Goal: Check status: Check status

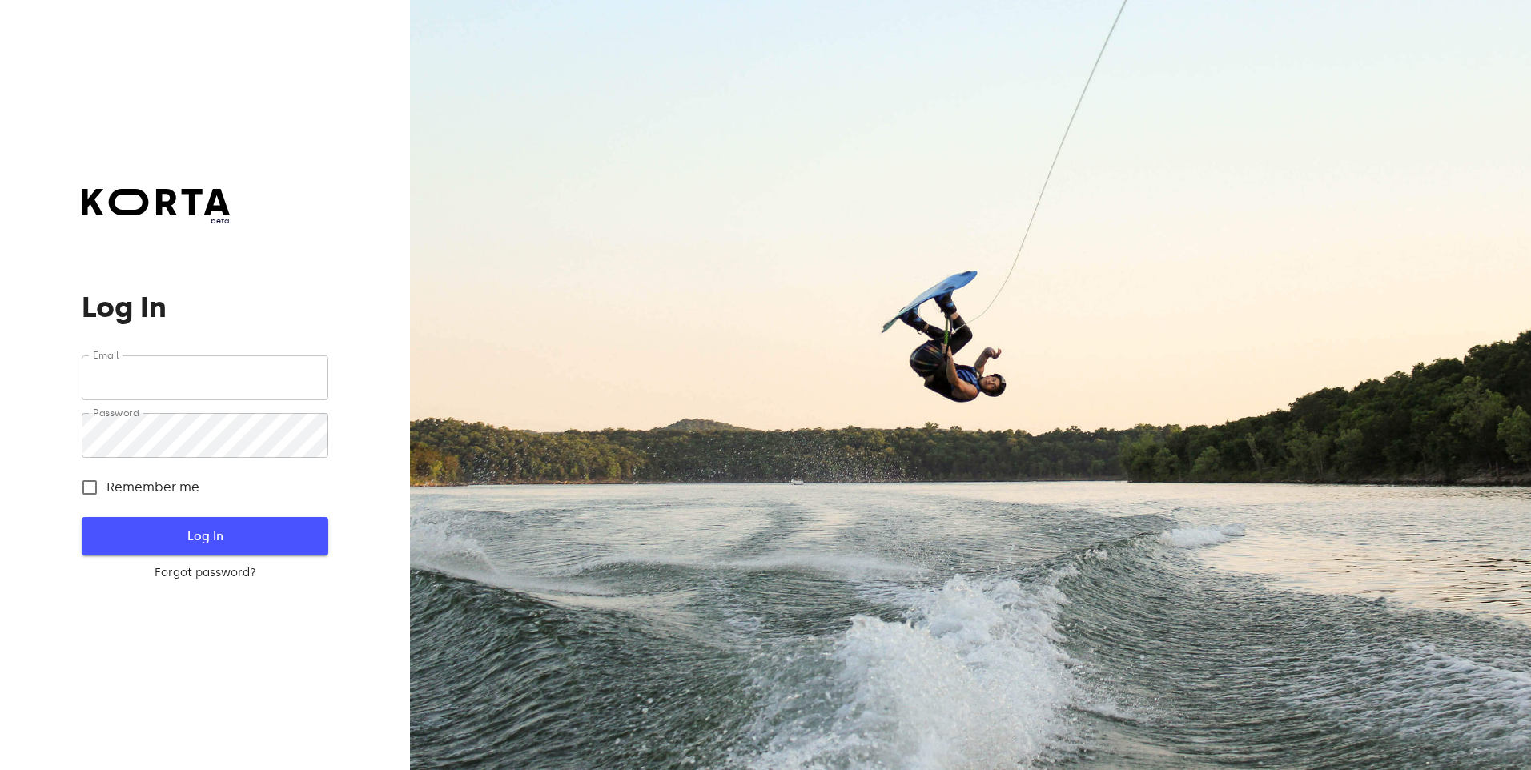
type input "[EMAIL_ADDRESS][DOMAIN_NAME]"
click at [231, 537] on span "Log In" at bounding box center [204, 536] width 195 height 21
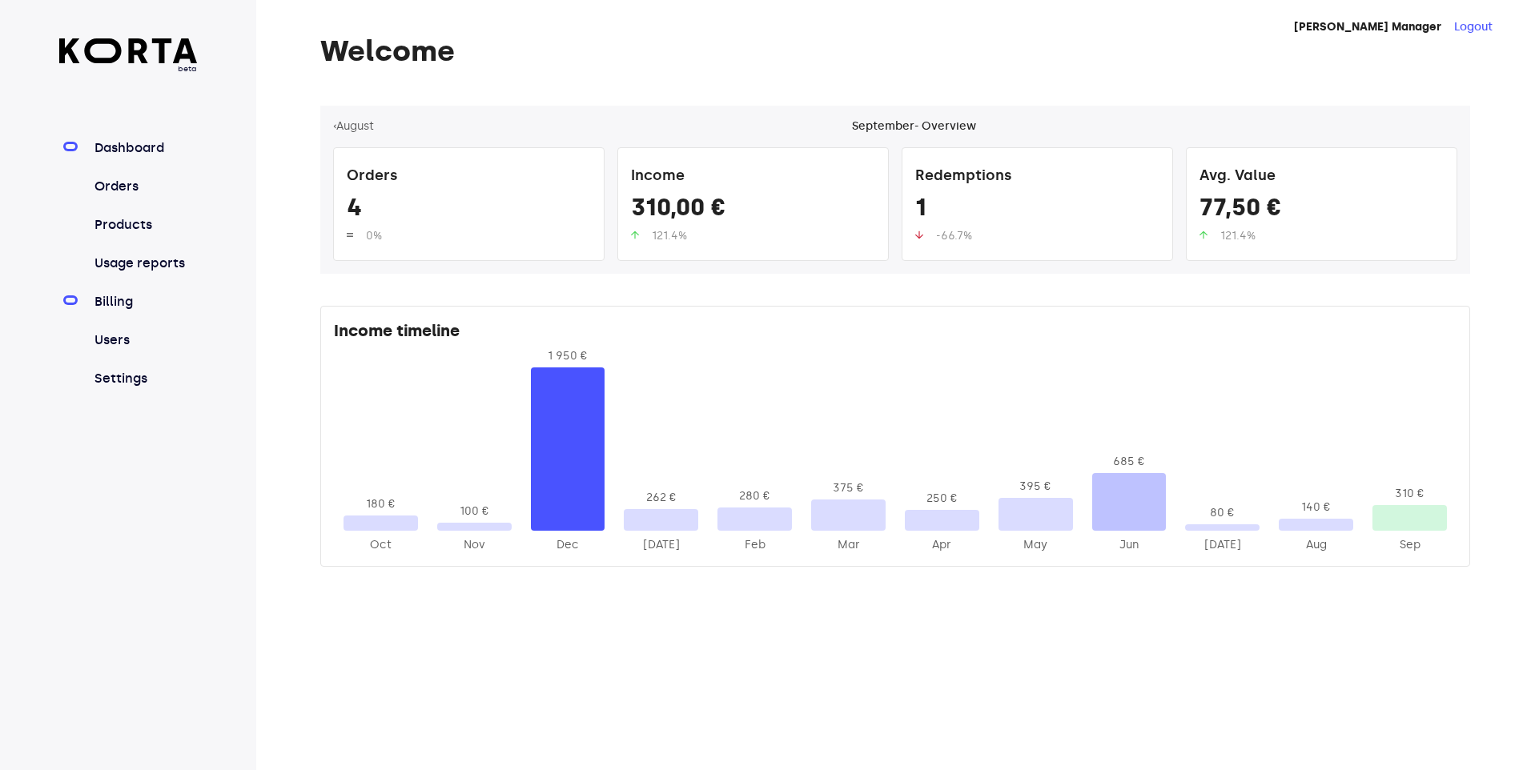
click at [105, 297] on link "Billing" at bounding box center [144, 301] width 107 height 19
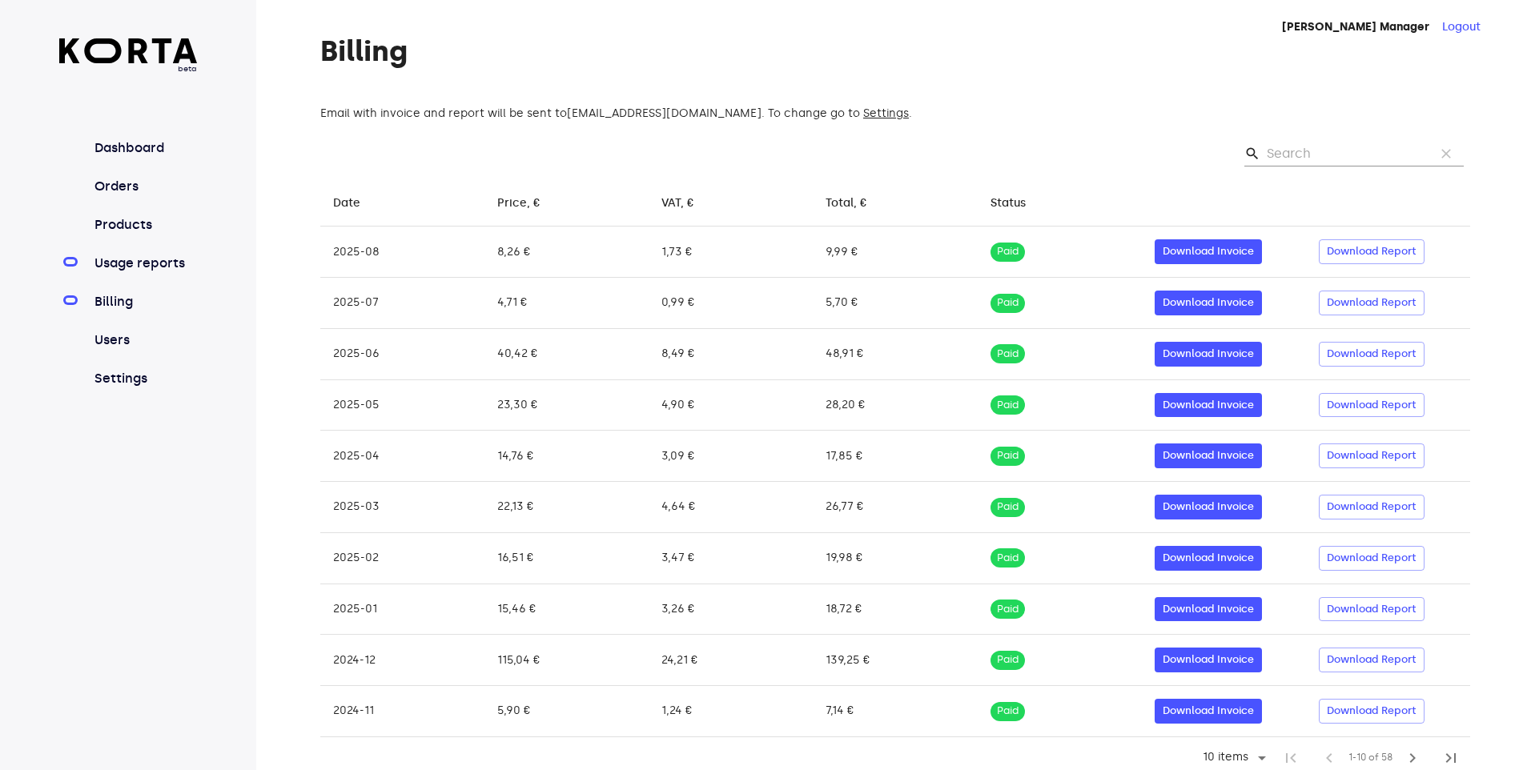
click at [121, 262] on link "Usage reports" at bounding box center [144, 263] width 107 height 19
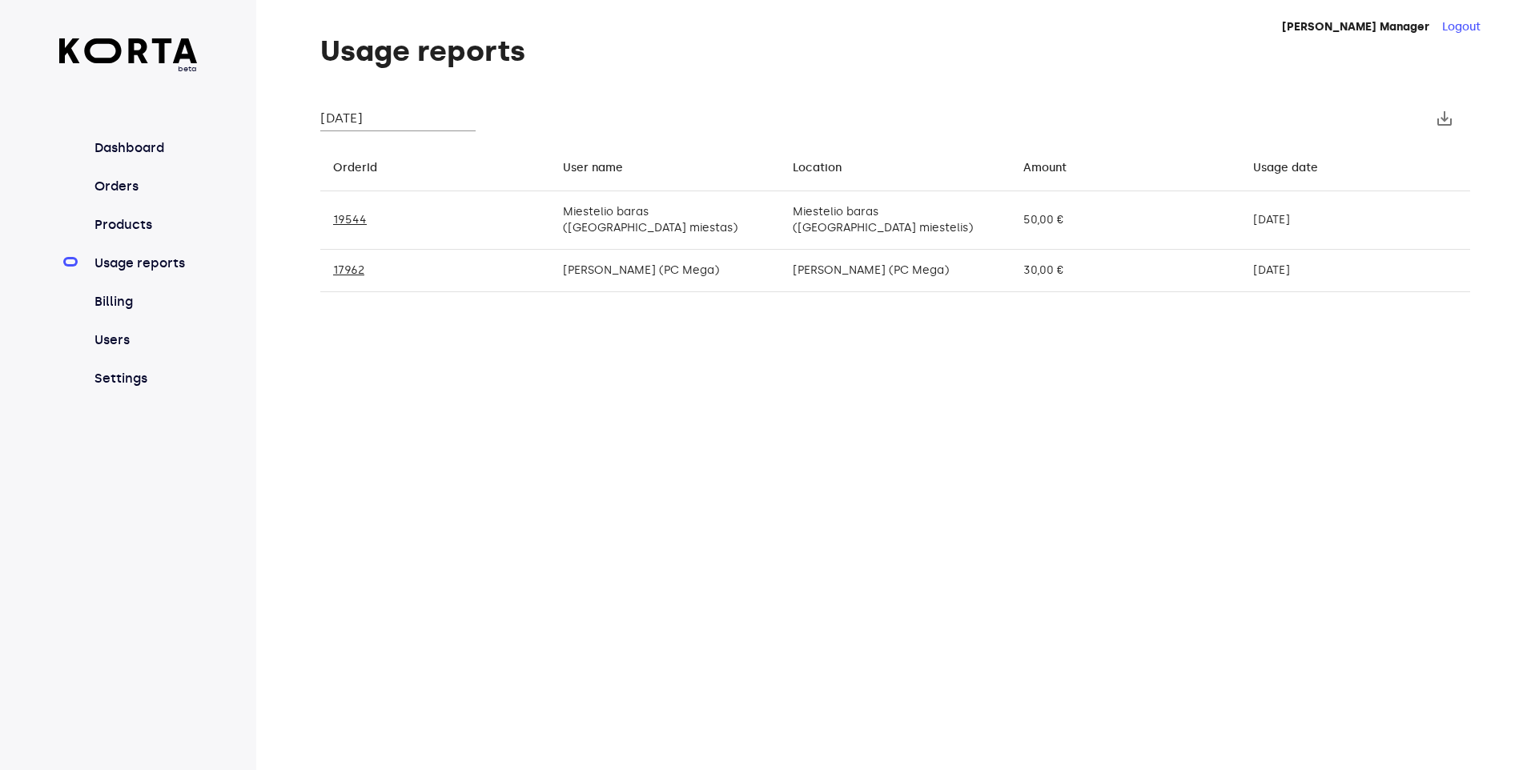
click at [410, 120] on input "[DATE]" at bounding box center [397, 119] width 155 height 26
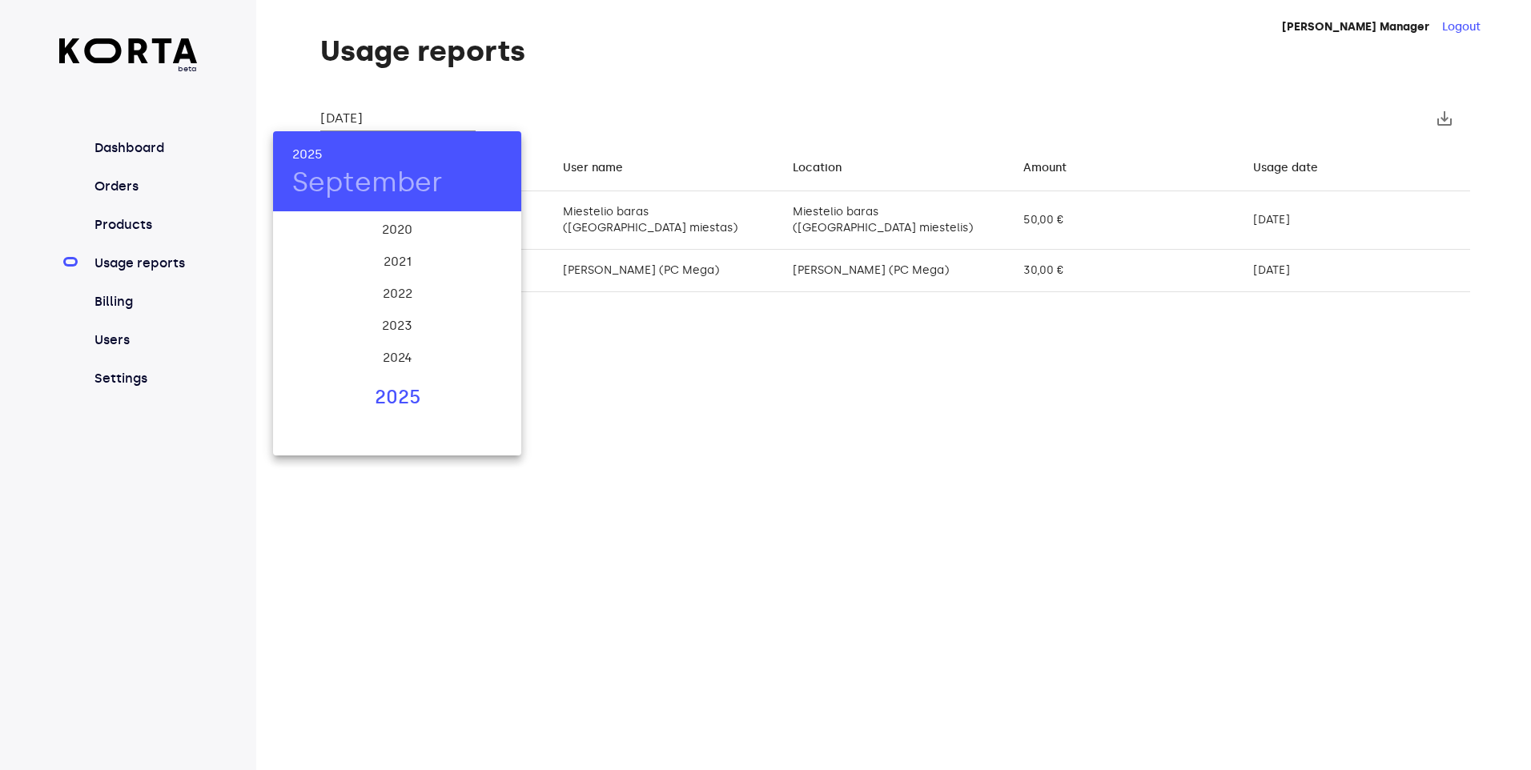
drag, startPoint x: 391, startPoint y: 384, endPoint x: 387, endPoint y: 394, distance: 10.4
click at [387, 394] on div "2025" at bounding box center [397, 398] width 248 height 32
click at [396, 356] on div "Aug" at bounding box center [397, 364] width 82 height 60
type input "[DATE]"
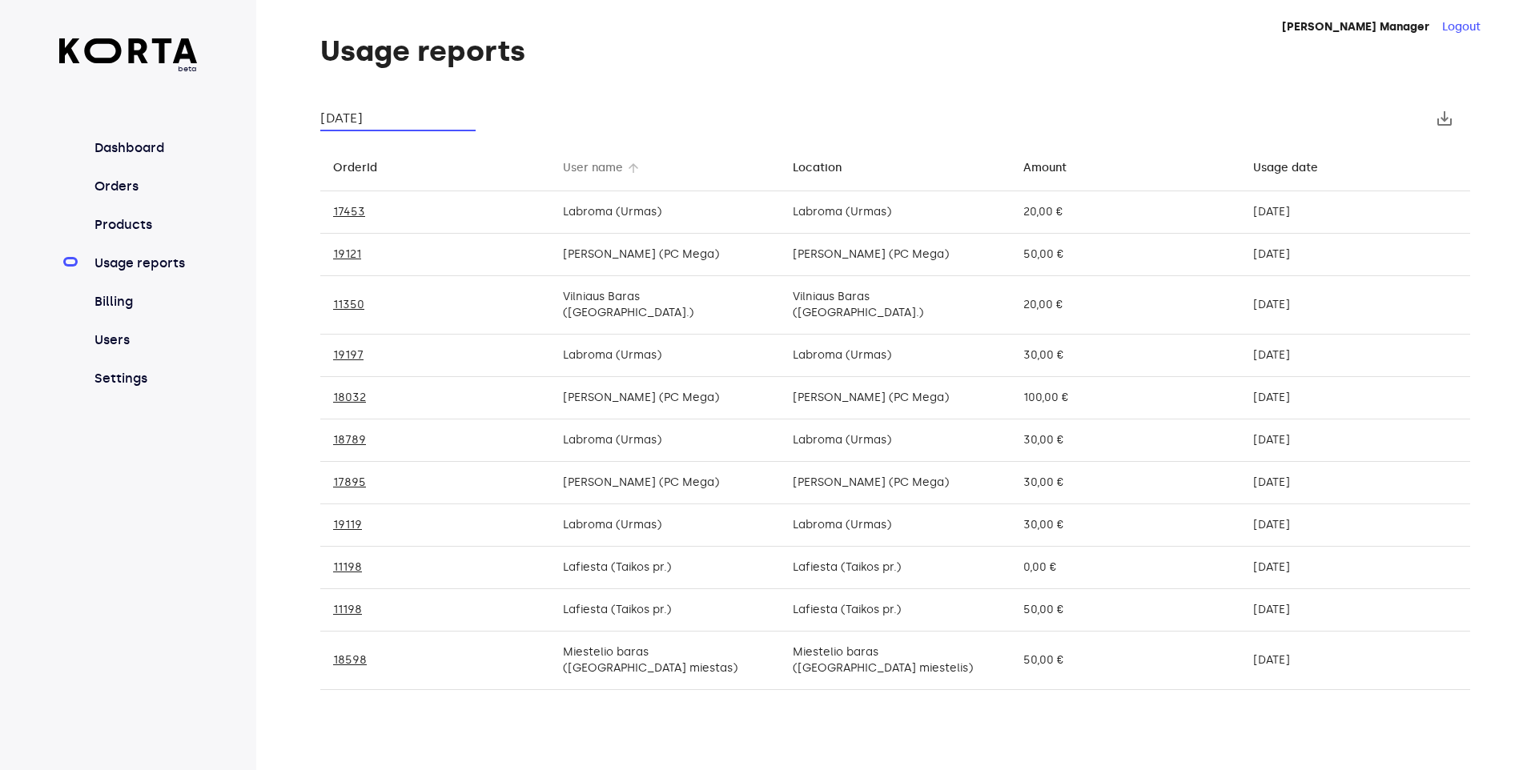
click at [600, 165] on div "User name" at bounding box center [593, 168] width 60 height 19
